Goal: Register for event/course

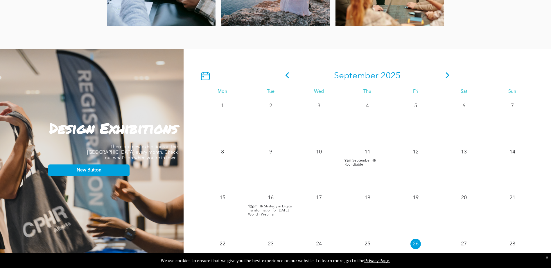
scroll to position [464, 0]
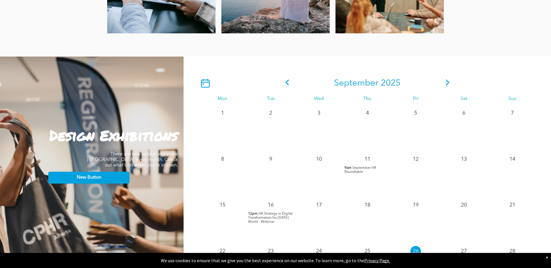
click at [448, 83] on icon at bounding box center [447, 83] width 4 height 6
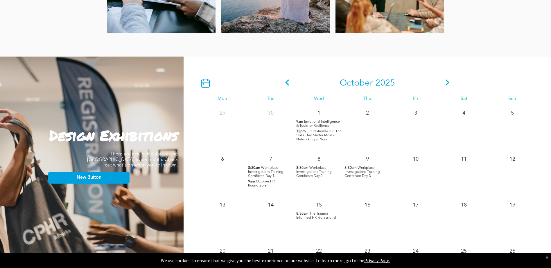
click at [317, 215] on span "The Trauma-Informed HR Professional" at bounding box center [316, 216] width 40 height 8
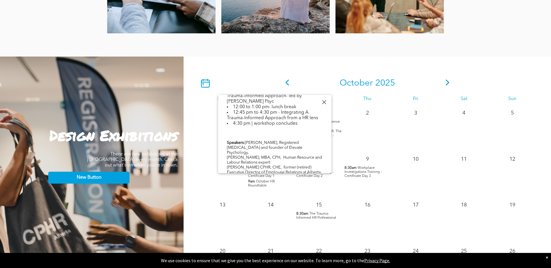
scroll to position [193, 0]
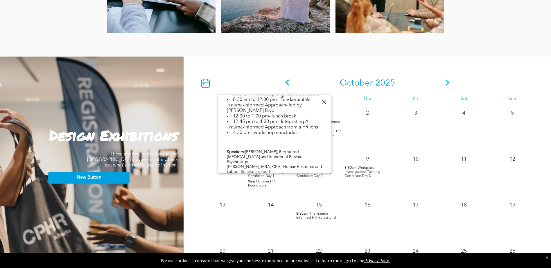
click at [324, 102] on div at bounding box center [324, 102] width 8 height 8
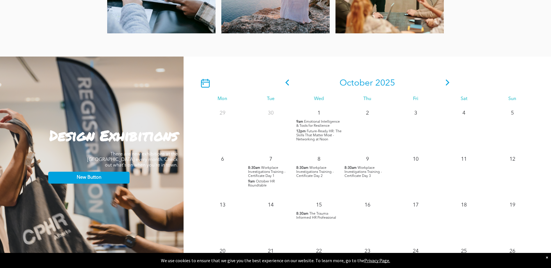
click at [315, 218] on span "The Trauma-Informed HR Professional" at bounding box center [316, 216] width 40 height 8
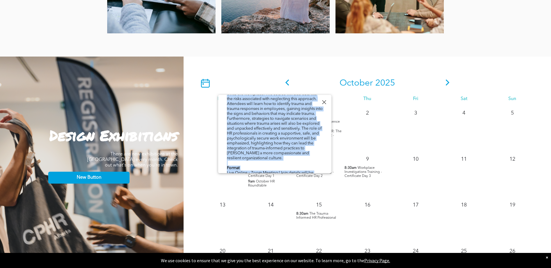
scroll to position [116, 0]
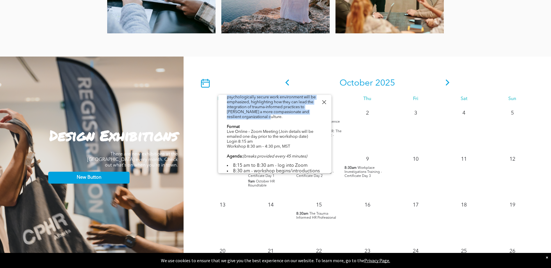
drag, startPoint x: 227, startPoint y: 124, endPoint x: 293, endPoint y: 115, distance: 66.4
click at [293, 115] on div "Event in partnership with Veritas Solutions. Format Live Online – Zoom Meeting …" at bounding box center [275, 163] width 96 height 315
drag, startPoint x: 293, startPoint y: 115, endPoint x: 282, endPoint y: 102, distance: 17.1
copy div "Event in partnership with Veritas Solutions. This Trauma-Informed HR Profession…"
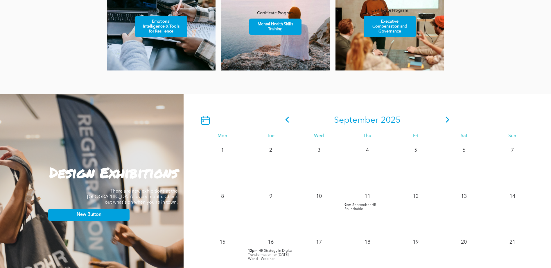
scroll to position [406, 0]
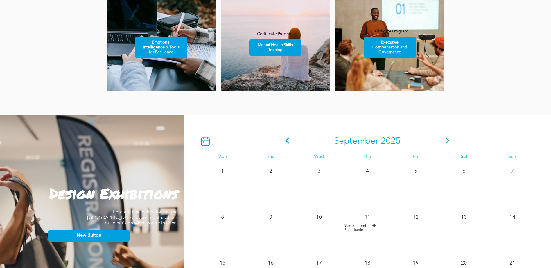
click at [446, 139] on icon at bounding box center [447, 141] width 4 height 6
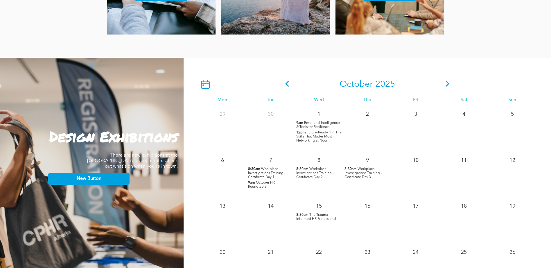
scroll to position [522, 0]
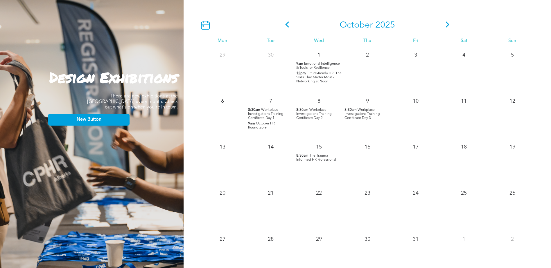
click at [308, 160] on span "The Trauma-Informed HR Professional" at bounding box center [316, 158] width 40 height 8
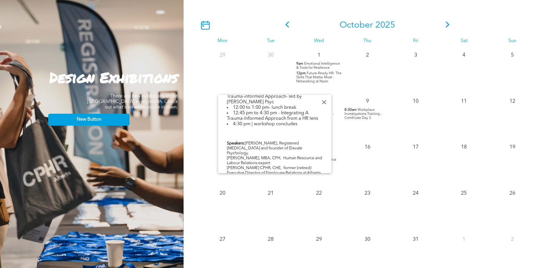
scroll to position [203, 0]
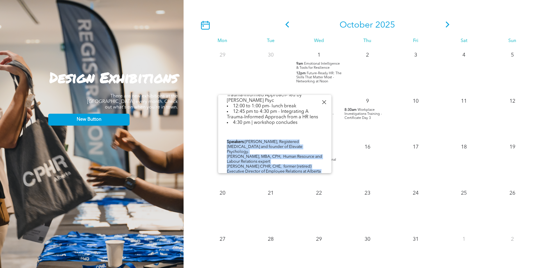
drag, startPoint x: 226, startPoint y: 137, endPoint x: 285, endPoint y: 167, distance: 66.5
click at [285, 167] on div "The Trauma-Informed HR Professional Wed, October 15, 8:30am - 4:30pm Event in p…" at bounding box center [274, 64] width 113 height 344
drag, startPoint x: 285, startPoint y: 167, endPoint x: 248, endPoint y: 149, distance: 41.3
copy div "Speakers: Labiba Majeed, Registered Psychologist and founder of Elevate Psychol…"
